Goal: Task Accomplishment & Management: Use online tool/utility

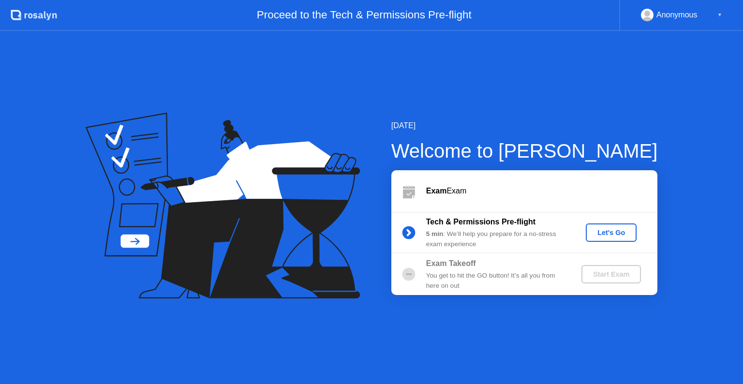
click at [612, 229] on div "Let's Go" at bounding box center [611, 233] width 43 height 8
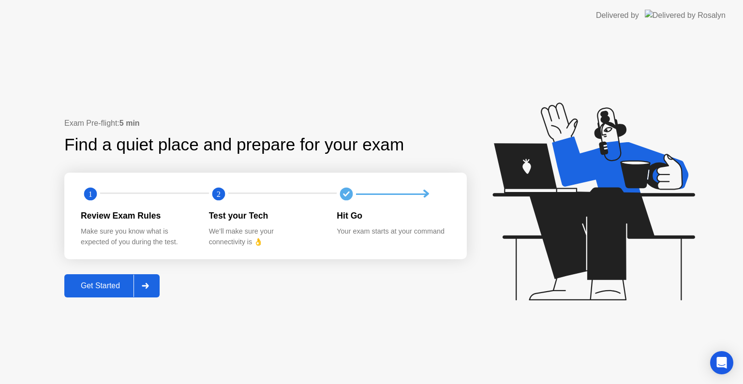
click at [112, 287] on div "Get Started" at bounding box center [100, 285] width 66 height 9
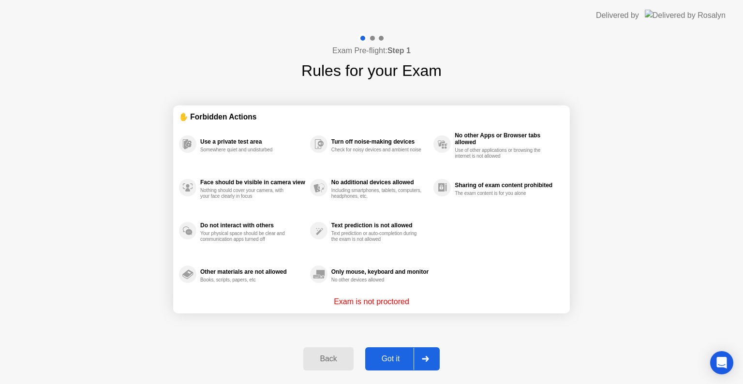
click at [392, 359] on div "Got it" at bounding box center [390, 359] width 45 height 9
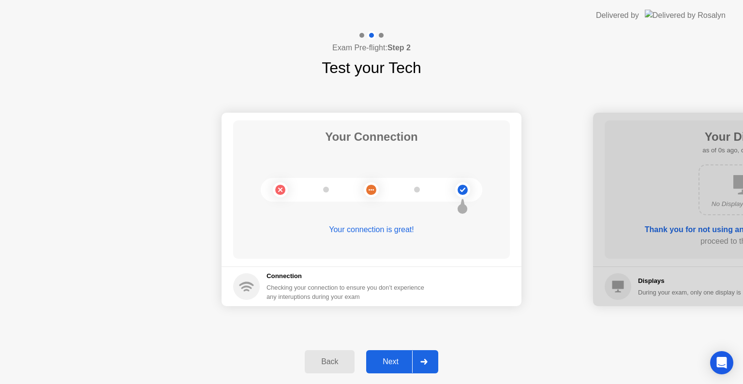
click at [393, 365] on div "Next" at bounding box center [390, 361] width 43 height 9
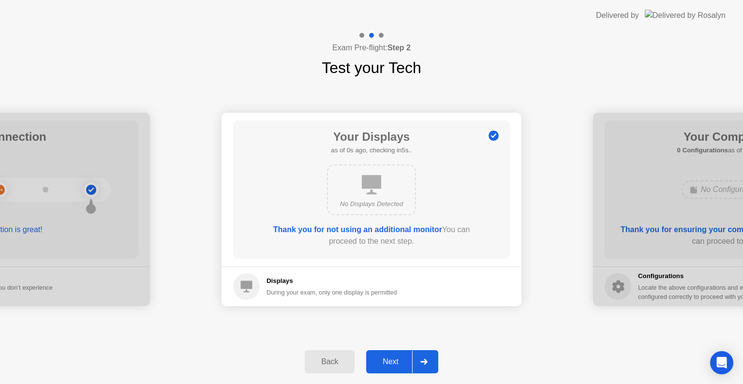
click at [393, 368] on button "Next" at bounding box center [402, 361] width 72 height 23
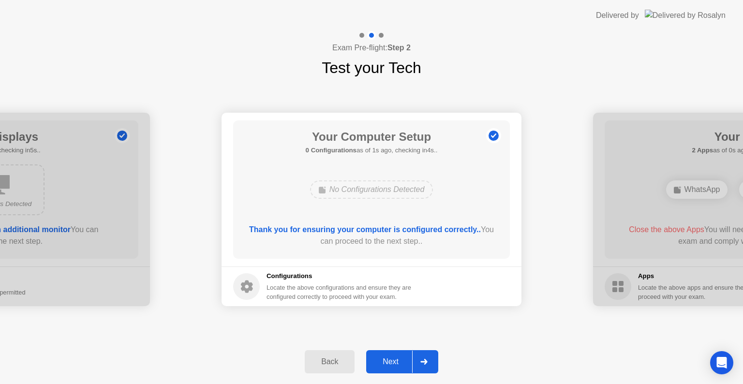
click at [393, 368] on button "Next" at bounding box center [402, 361] width 72 height 23
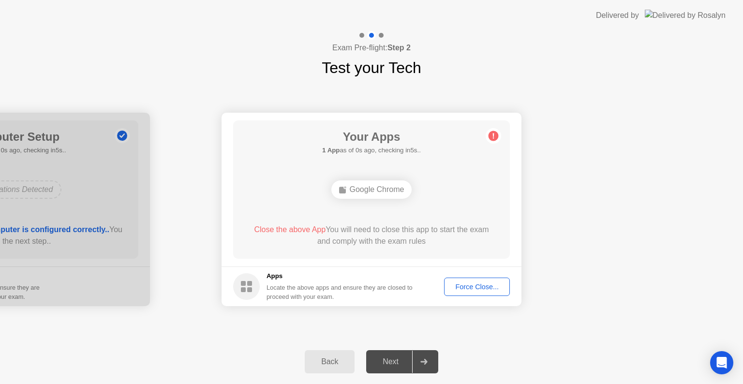
click at [198, 76] on div "Exam Pre-flight: Step 2 Test your Tech" at bounding box center [371, 55] width 743 height 48
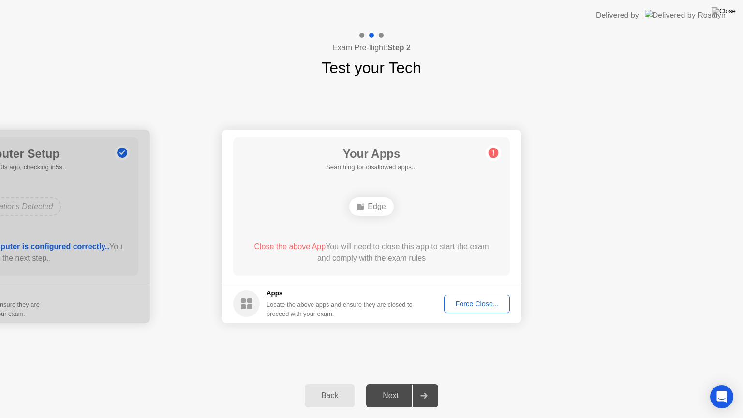
click at [467, 304] on div "Force Close..." at bounding box center [476, 304] width 59 height 8
click at [485, 304] on div "Force Close..." at bounding box center [476, 304] width 59 height 8
click at [381, 199] on div "Edge" at bounding box center [371, 206] width 44 height 18
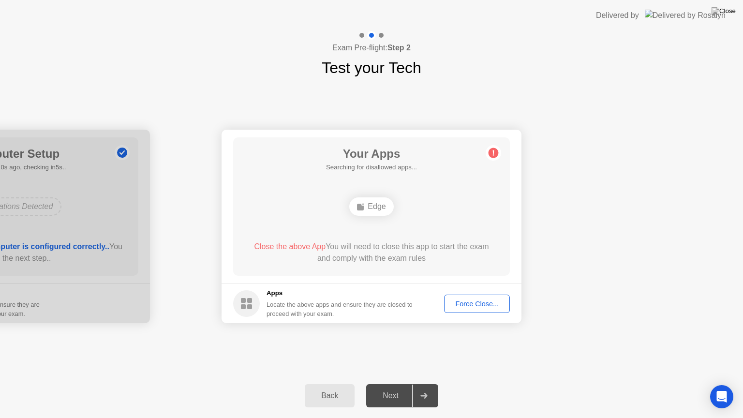
click at [321, 248] on div "Your Apps Searching for disallowed apps... Edge Close the above App You will ne…" at bounding box center [371, 206] width 277 height 138
drag, startPoint x: 312, startPoint y: 271, endPoint x: 328, endPoint y: 291, distance: 25.5
click at [311, 273] on div "Your Apps Searching for disallowed apps... Edge Close the above App You will ne…" at bounding box center [371, 206] width 277 height 138
click at [325, 290] on app-apps "Your Apps Searching for disallowed apps... Edge Close the above App You will ne…" at bounding box center [372, 226] width 300 height 193
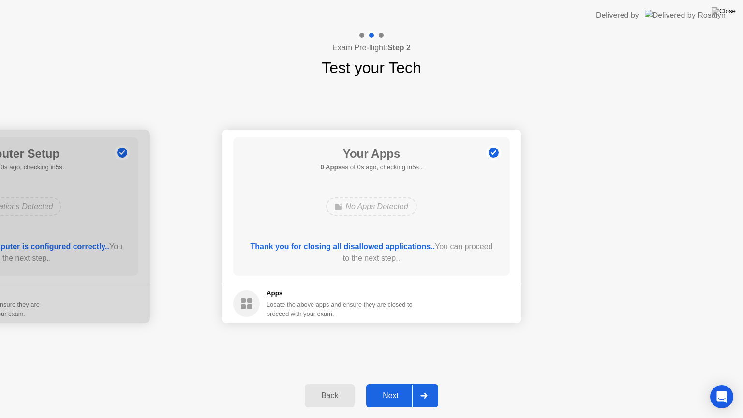
drag, startPoint x: 423, startPoint y: 298, endPoint x: 443, endPoint y: 310, distance: 23.2
click at [430, 301] on footer "Apps Locate the above apps and ensure they are closed to proceed with your exam." at bounding box center [372, 303] width 300 height 40
click at [389, 384] on div "Next" at bounding box center [390, 395] width 43 height 9
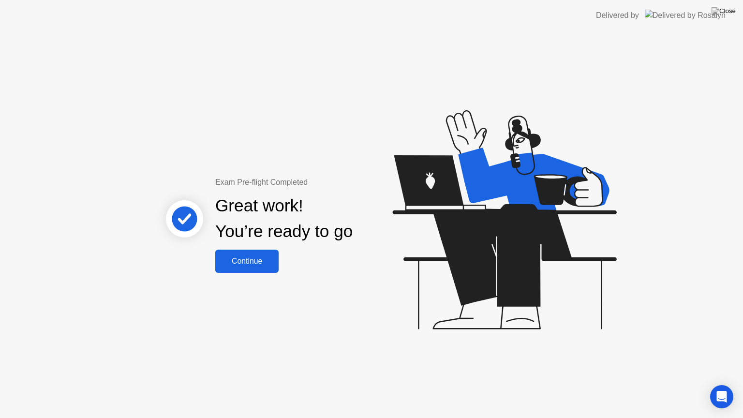
click at [248, 259] on div "Continue" at bounding box center [247, 261] width 58 height 9
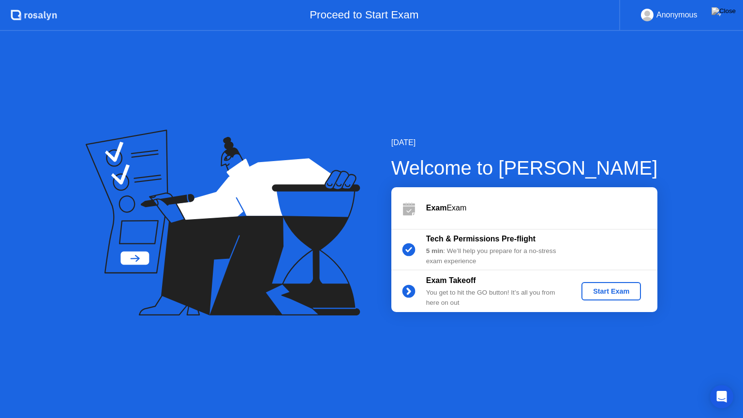
click at [622, 290] on div "Start Exam" at bounding box center [611, 291] width 52 height 8
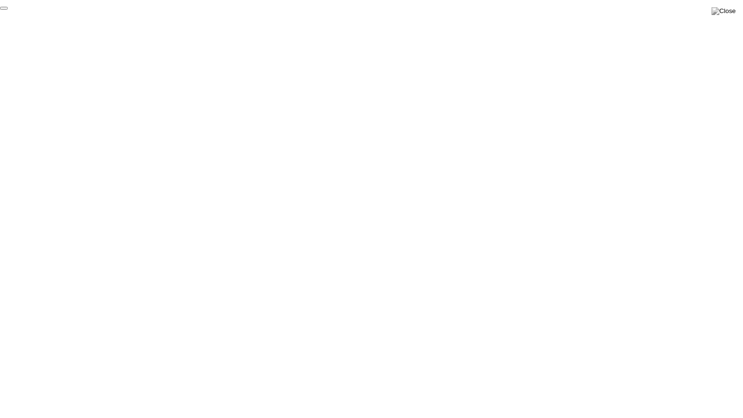
click div "End Proctoring Session"
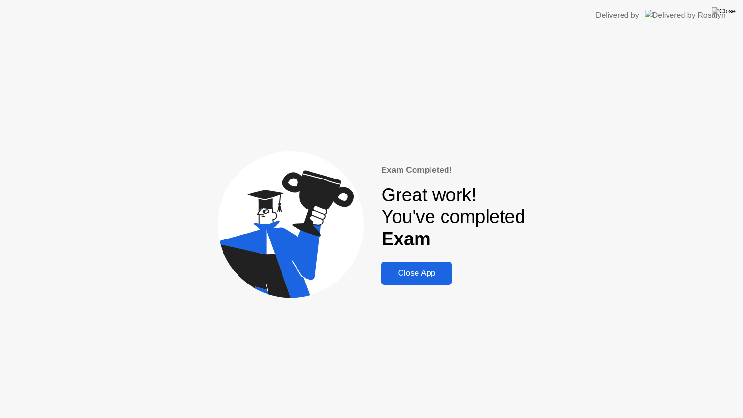
click at [431, 275] on div "Close App" at bounding box center [416, 273] width 65 height 10
